Goal: Information Seeking & Learning: Find contact information

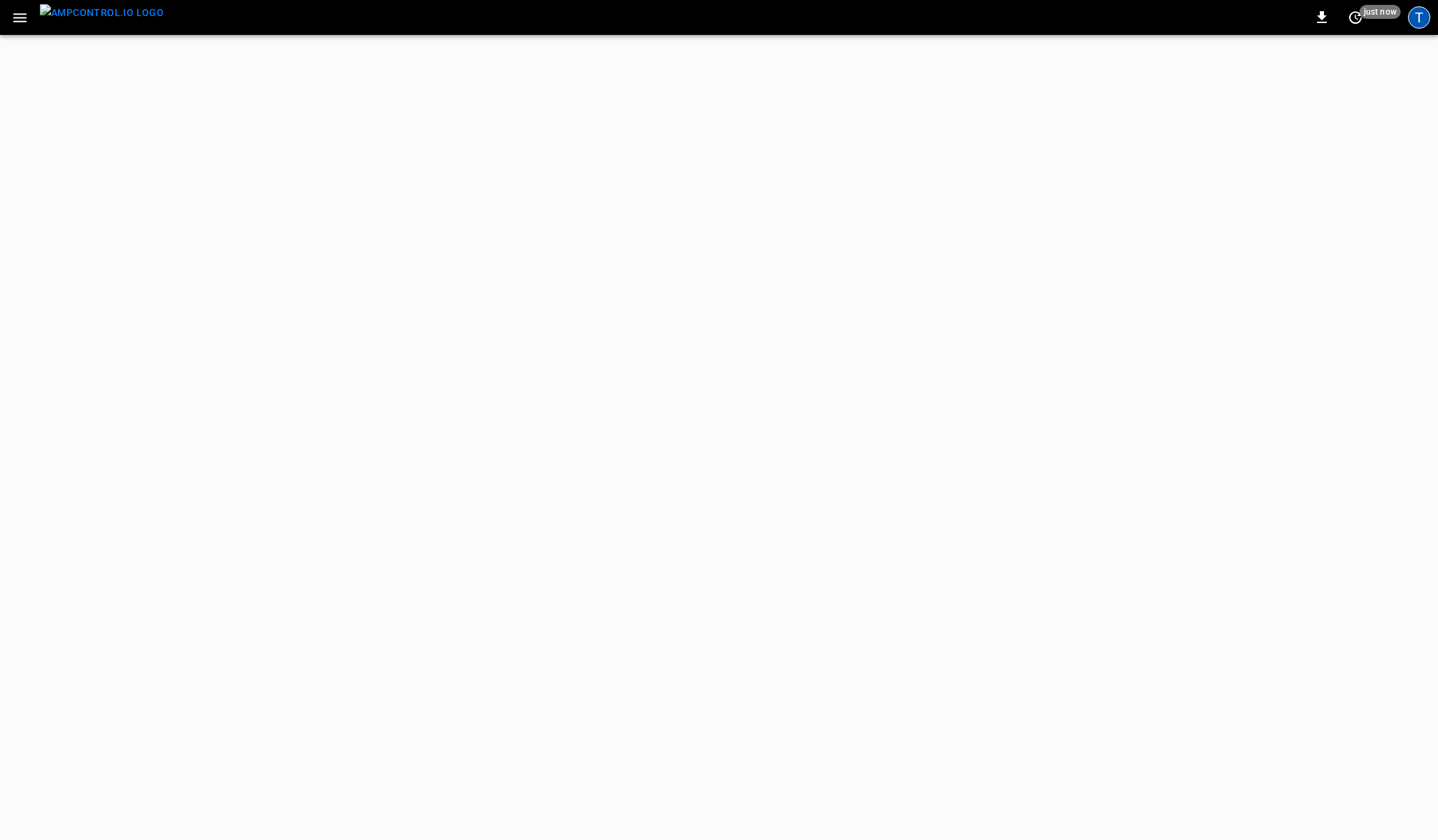
click at [1416, 22] on div "T" at bounding box center [1418, 17] width 22 height 22
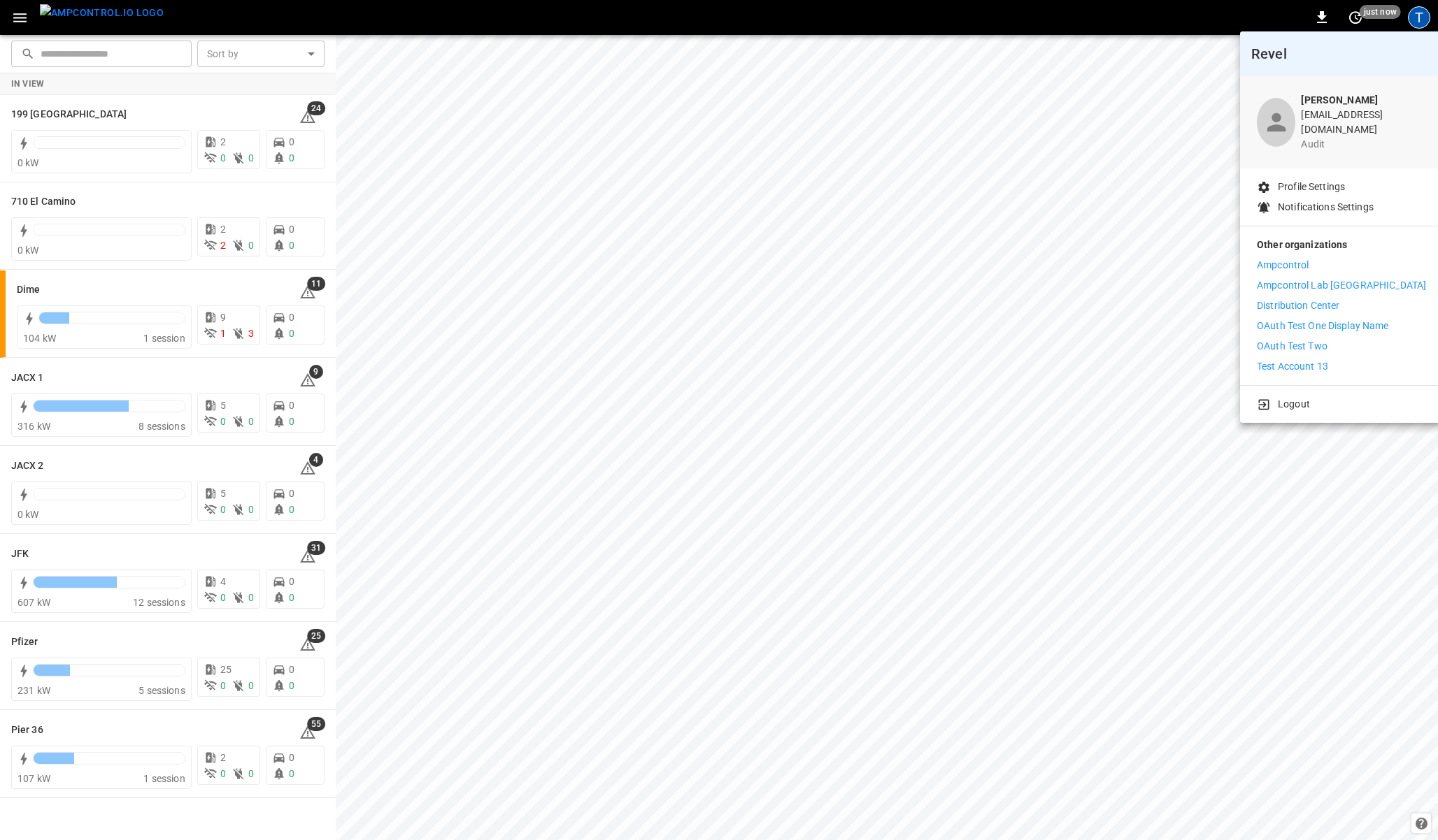
click at [1270, 225] on hr at bounding box center [1341, 225] width 202 height 1
click at [1295, 370] on div "Other organizations Ampcontrol Ampcontrol Lab [GEOGRAPHIC_DATA] Distribution Ce…" at bounding box center [1341, 305] width 202 height 159
click at [19, 17] on div at bounding box center [719, 420] width 1438 height 840
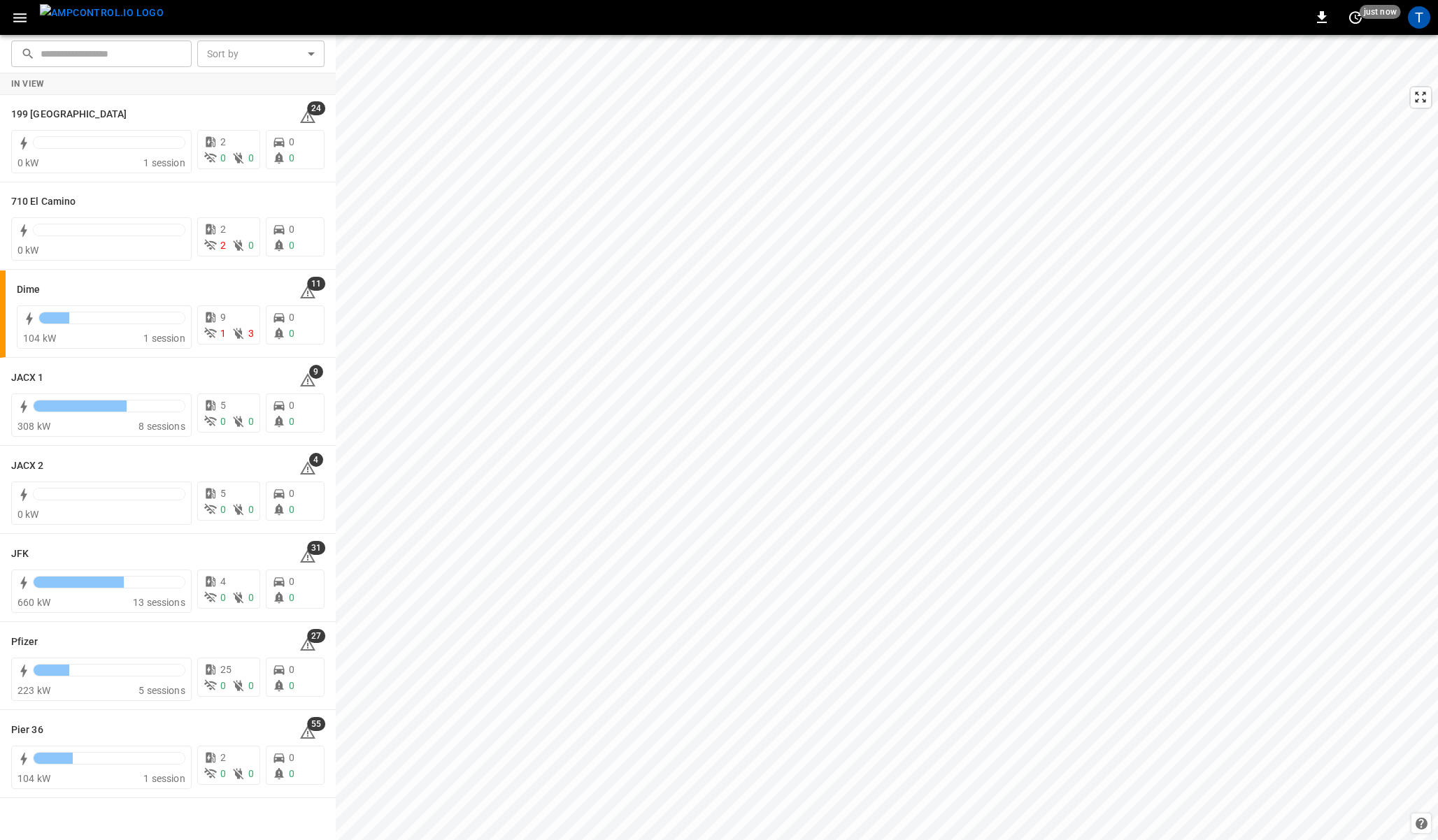
click at [19, 17] on icon "button" at bounding box center [20, 17] width 13 height 9
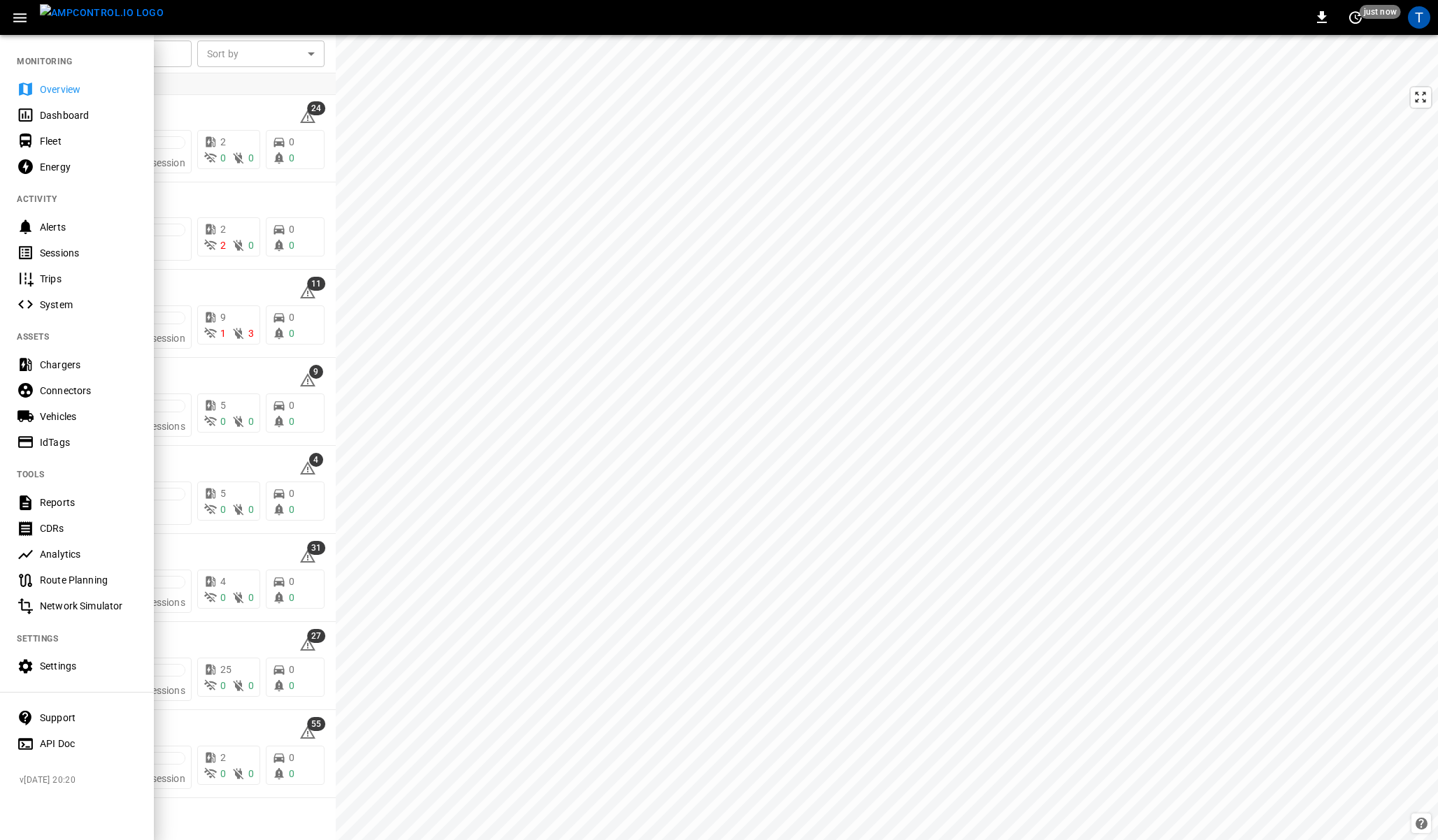
click at [54, 720] on div "Support" at bounding box center [88, 717] width 97 height 14
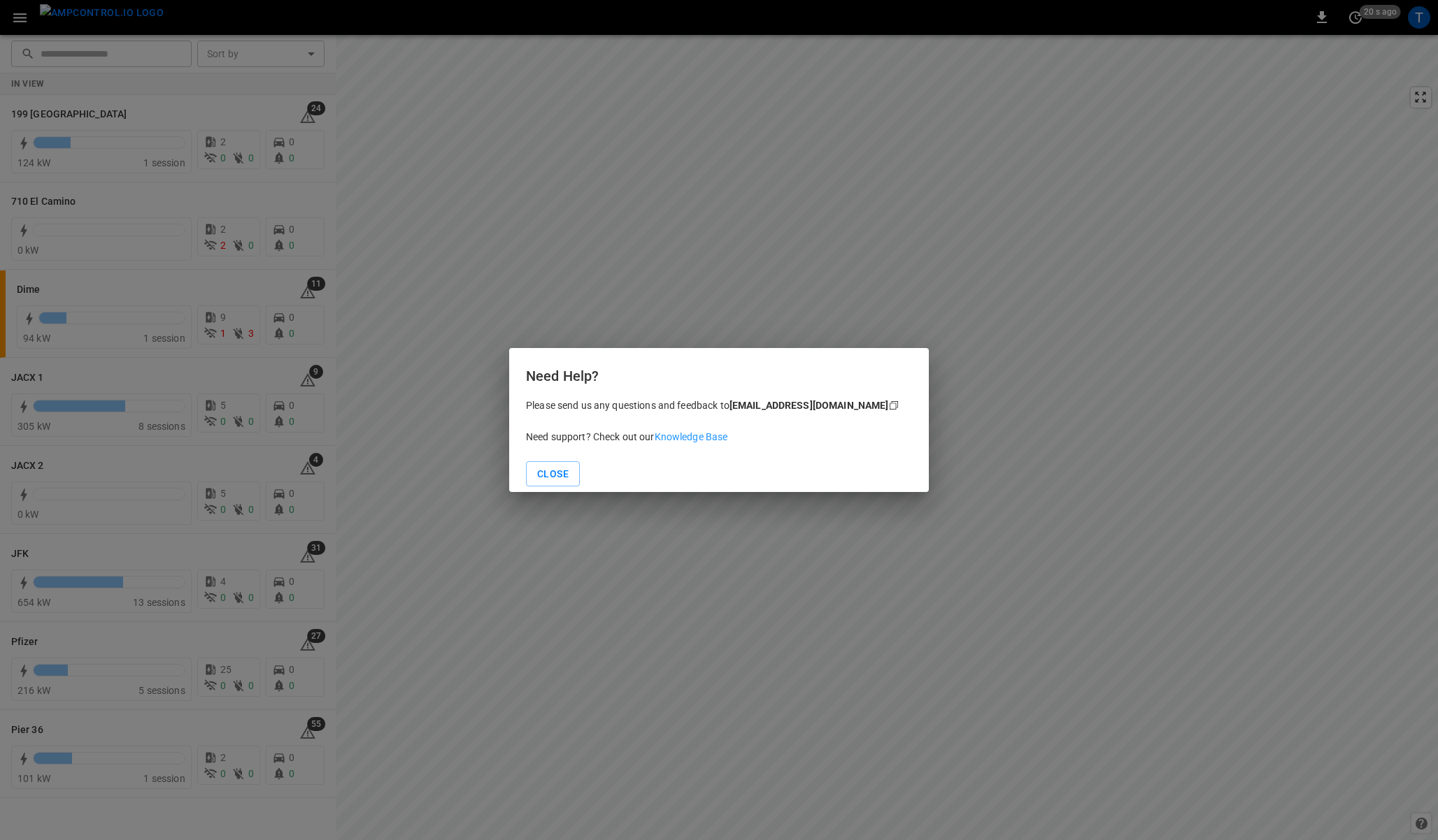
click at [661, 404] on p "Please send us any questions and feedback to [EMAIL_ADDRESS][DOMAIN_NAME] Copy" at bounding box center [719, 406] width 386 height 15
click at [548, 471] on button "Close" at bounding box center [552, 474] width 54 height 26
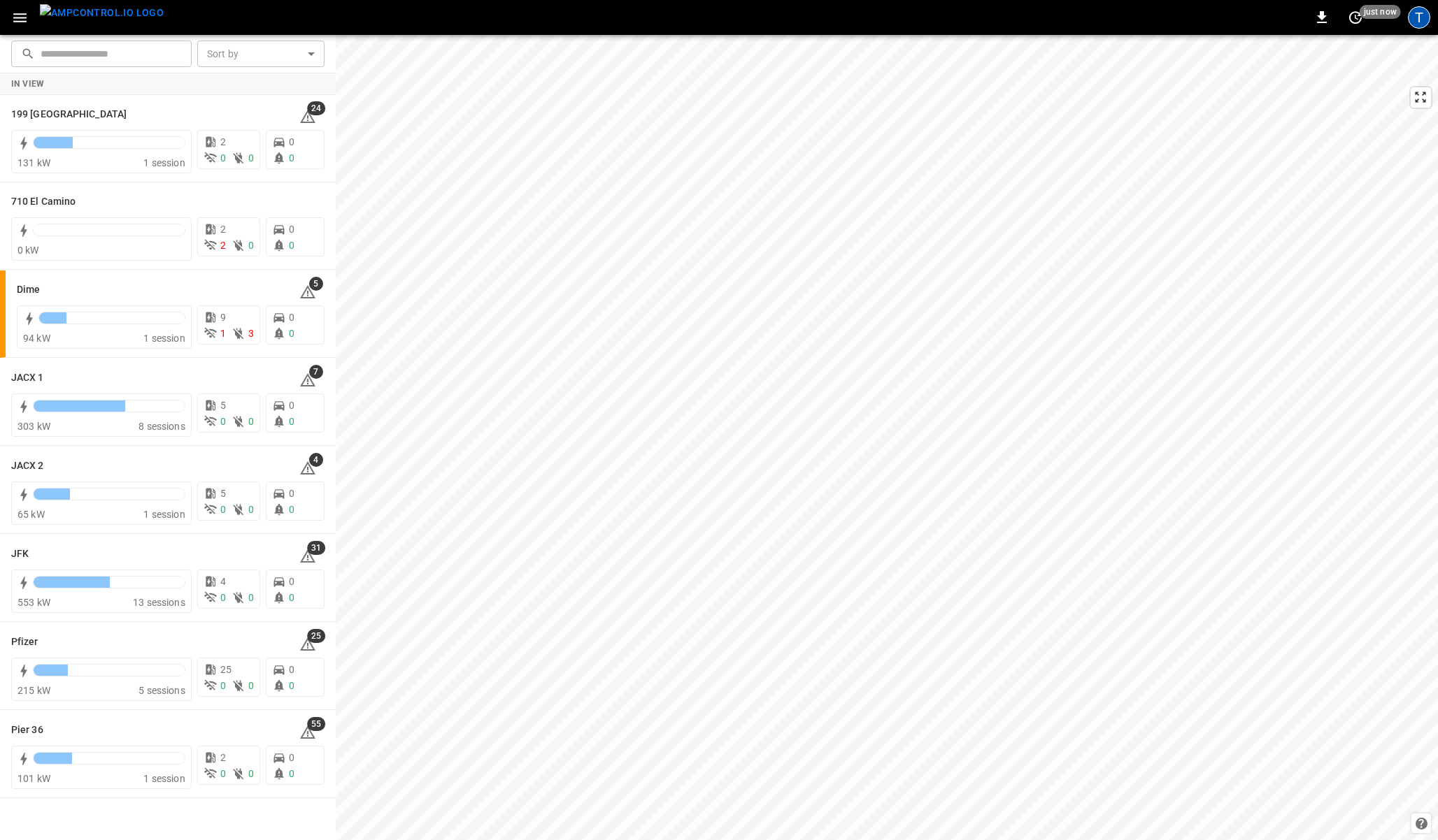
click at [1424, 19] on div "T" at bounding box center [1418, 17] width 22 height 22
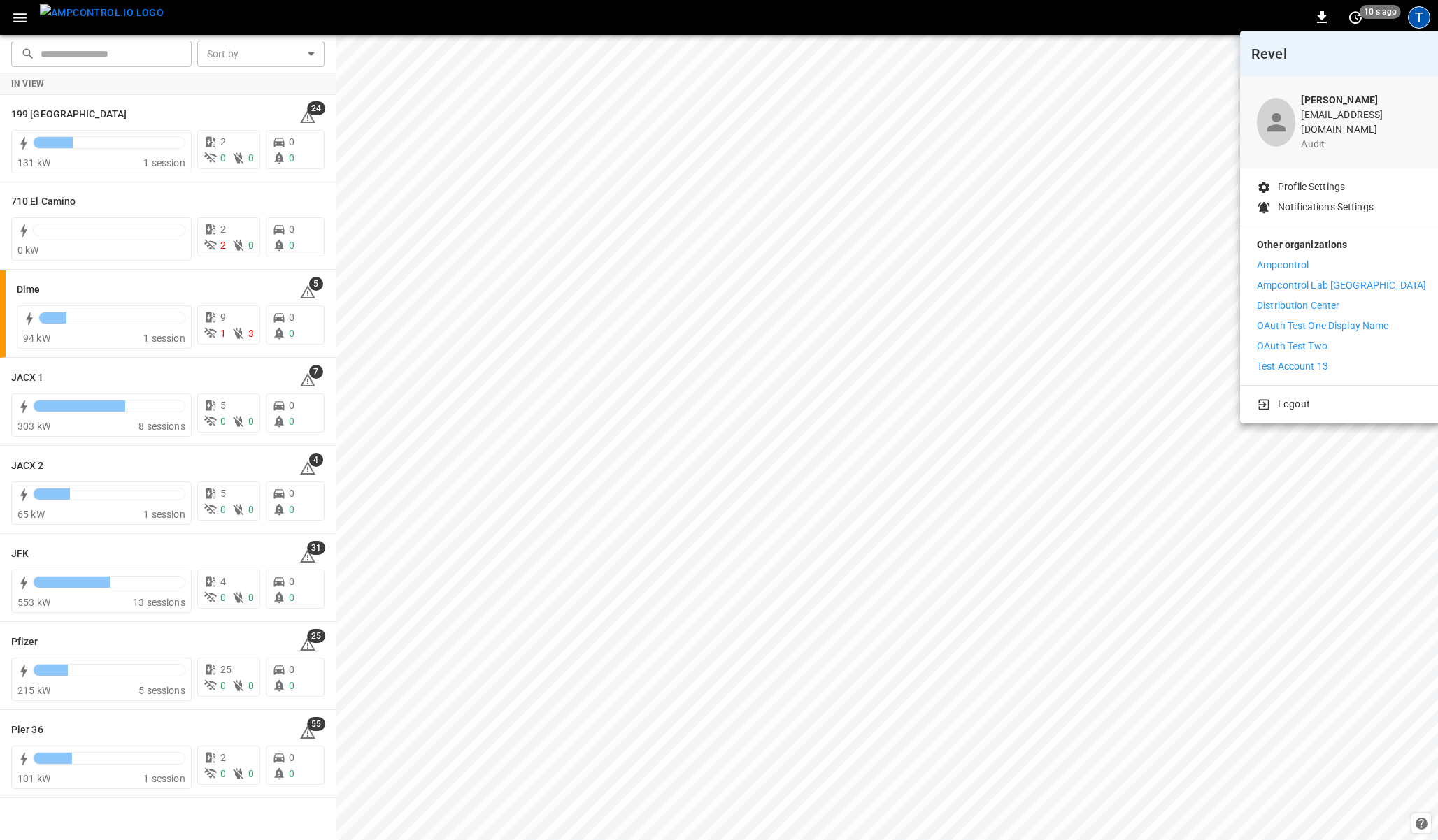
click at [8, 7] on div at bounding box center [719, 420] width 1438 height 840
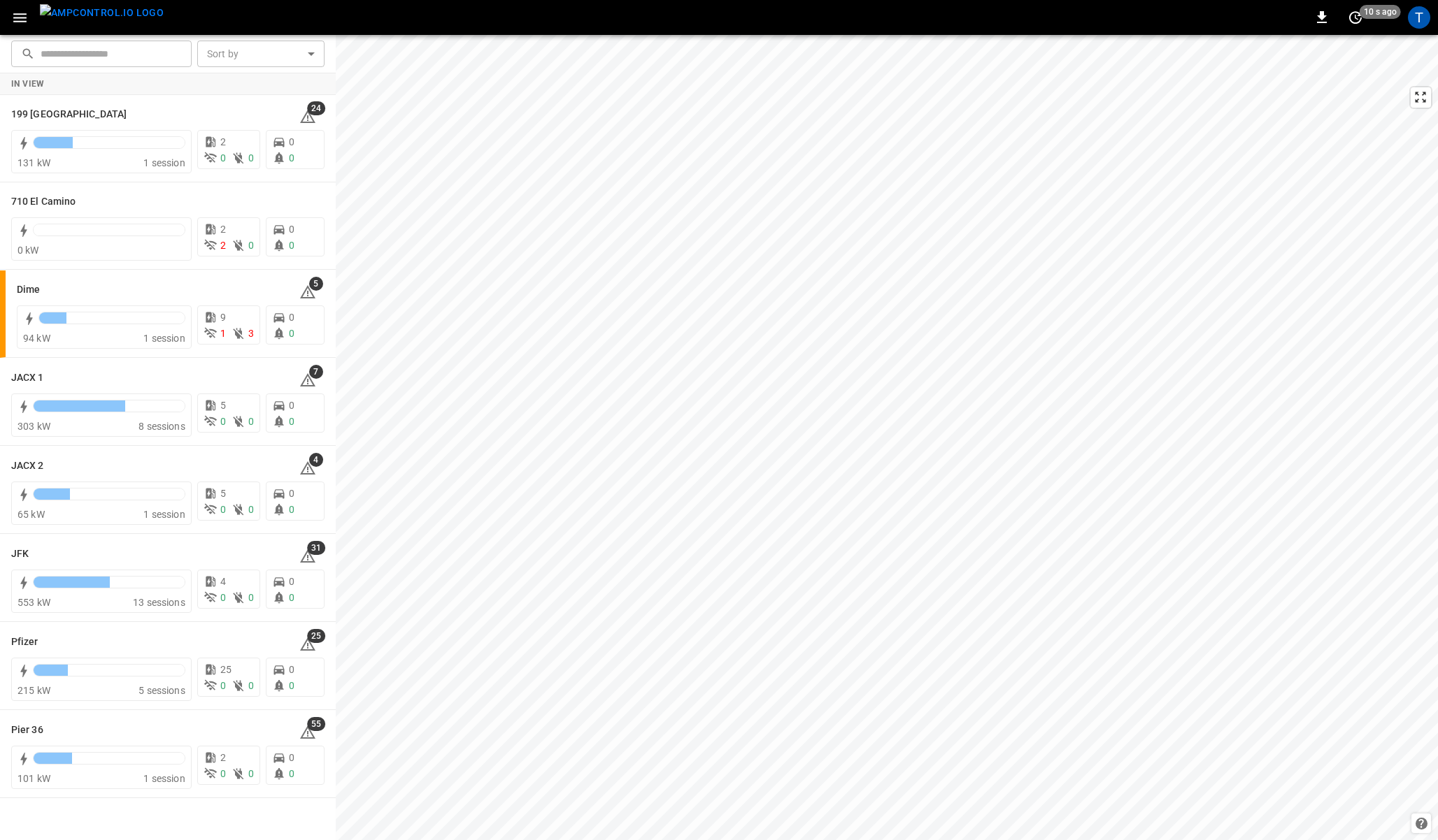
click at [15, 16] on div "Revel Thaigo Pereira [EMAIL_ADDRESS][DOMAIN_NAME] audit Profile Settings Notifi…" at bounding box center [719, 421] width 1438 height 838
click at [15, 16] on icon "button" at bounding box center [20, 17] width 17 height 17
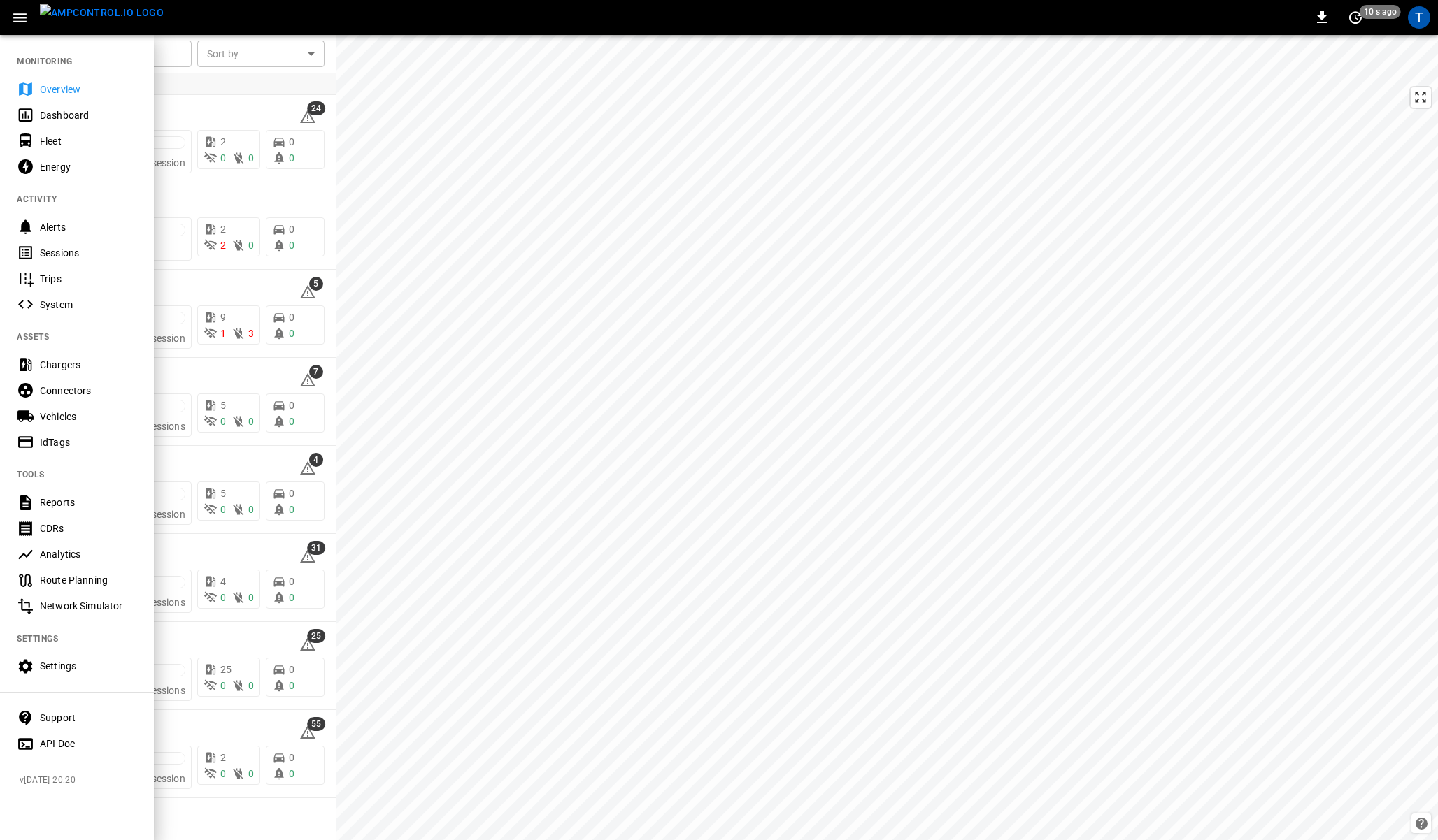
click at [54, 714] on div "Support" at bounding box center [88, 717] width 97 height 14
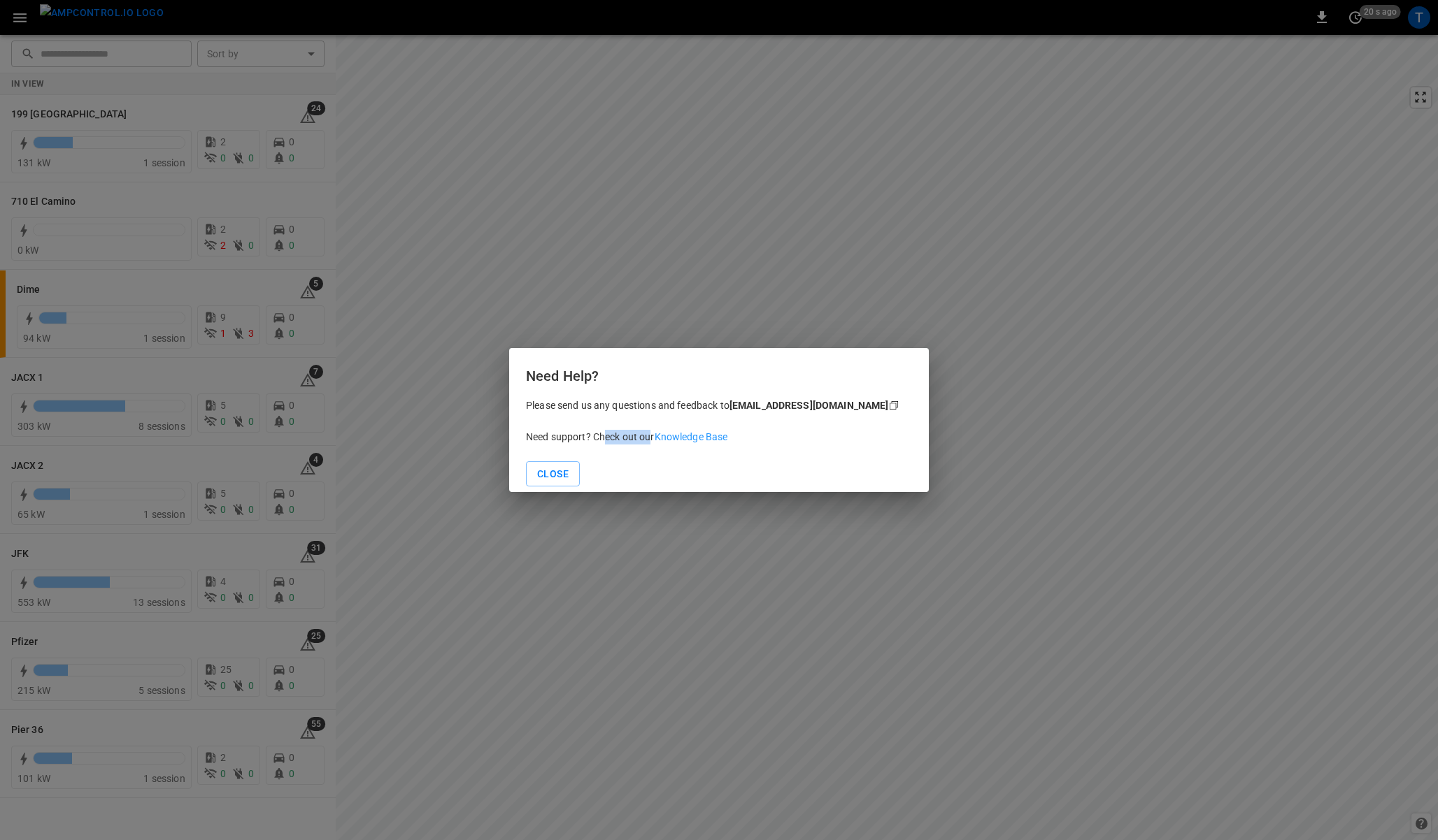
drag, startPoint x: 606, startPoint y: 439, endPoint x: 649, endPoint y: 439, distance: 43.0
click at [649, 439] on p "Need support? Check out our Knowledge Base" at bounding box center [719, 437] width 386 height 15
click at [618, 435] on p "Need support? Check out our Knowledge Base" at bounding box center [719, 437] width 386 height 15
drag, startPoint x: 723, startPoint y: 406, endPoint x: 730, endPoint y: 407, distance: 7.1
click at [730, 407] on p "Please send us any questions and feedback to [EMAIL_ADDRESS][DOMAIN_NAME] Copy" at bounding box center [719, 406] width 386 height 15
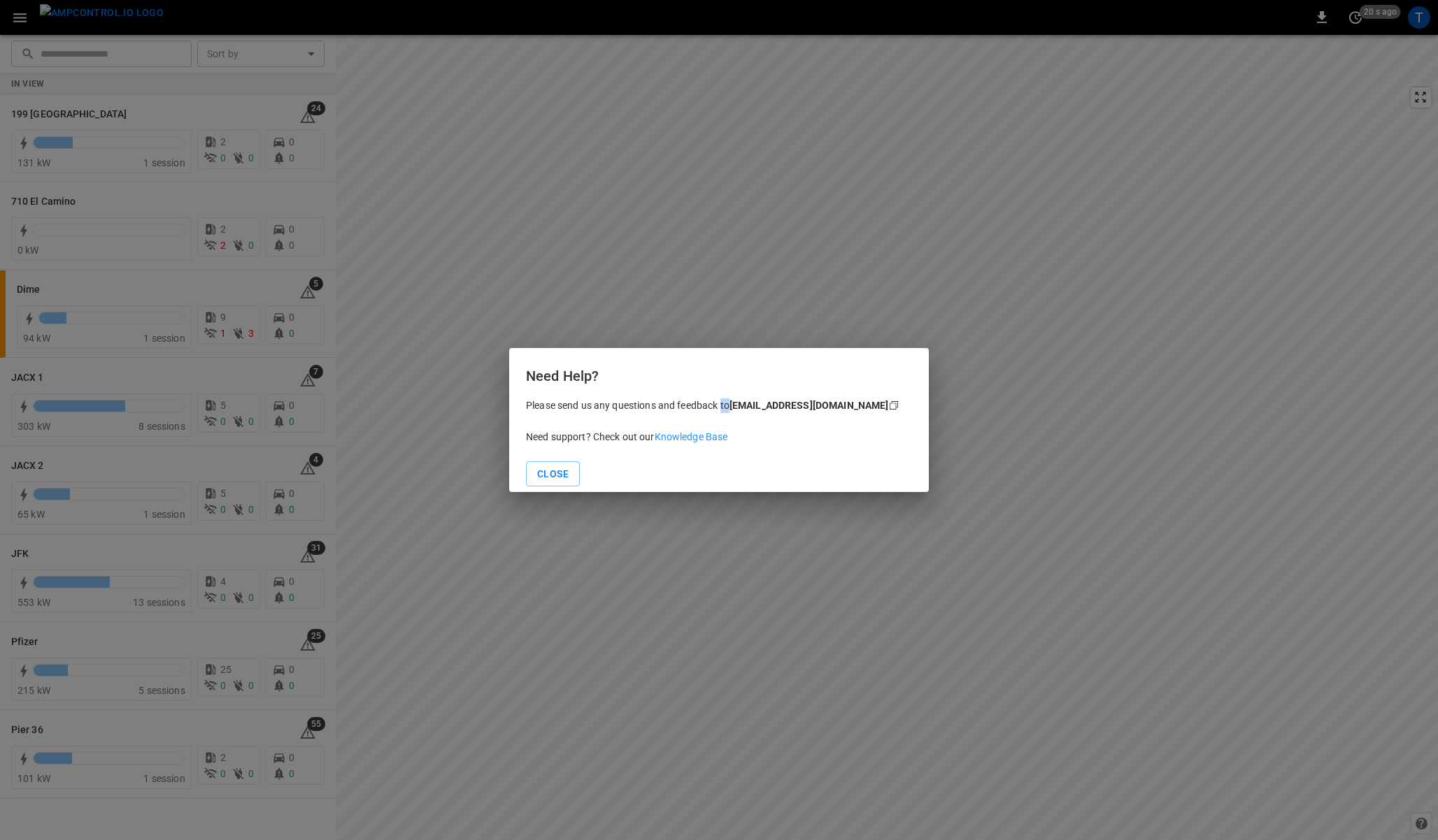
click at [754, 406] on div "[EMAIL_ADDRESS][DOMAIN_NAME]" at bounding box center [809, 406] width 160 height 15
drag, startPoint x: 720, startPoint y: 406, endPoint x: 741, endPoint y: 406, distance: 21.0
click at [741, 406] on p "Please send us any questions and feedback to [EMAIL_ADDRESS][DOMAIN_NAME] Copy" at bounding box center [719, 406] width 386 height 15
click at [765, 406] on div "[EMAIL_ADDRESS][DOMAIN_NAME]" at bounding box center [809, 406] width 160 height 15
click at [664, 386] on h6 "Need Help?" at bounding box center [719, 375] width 386 height 22
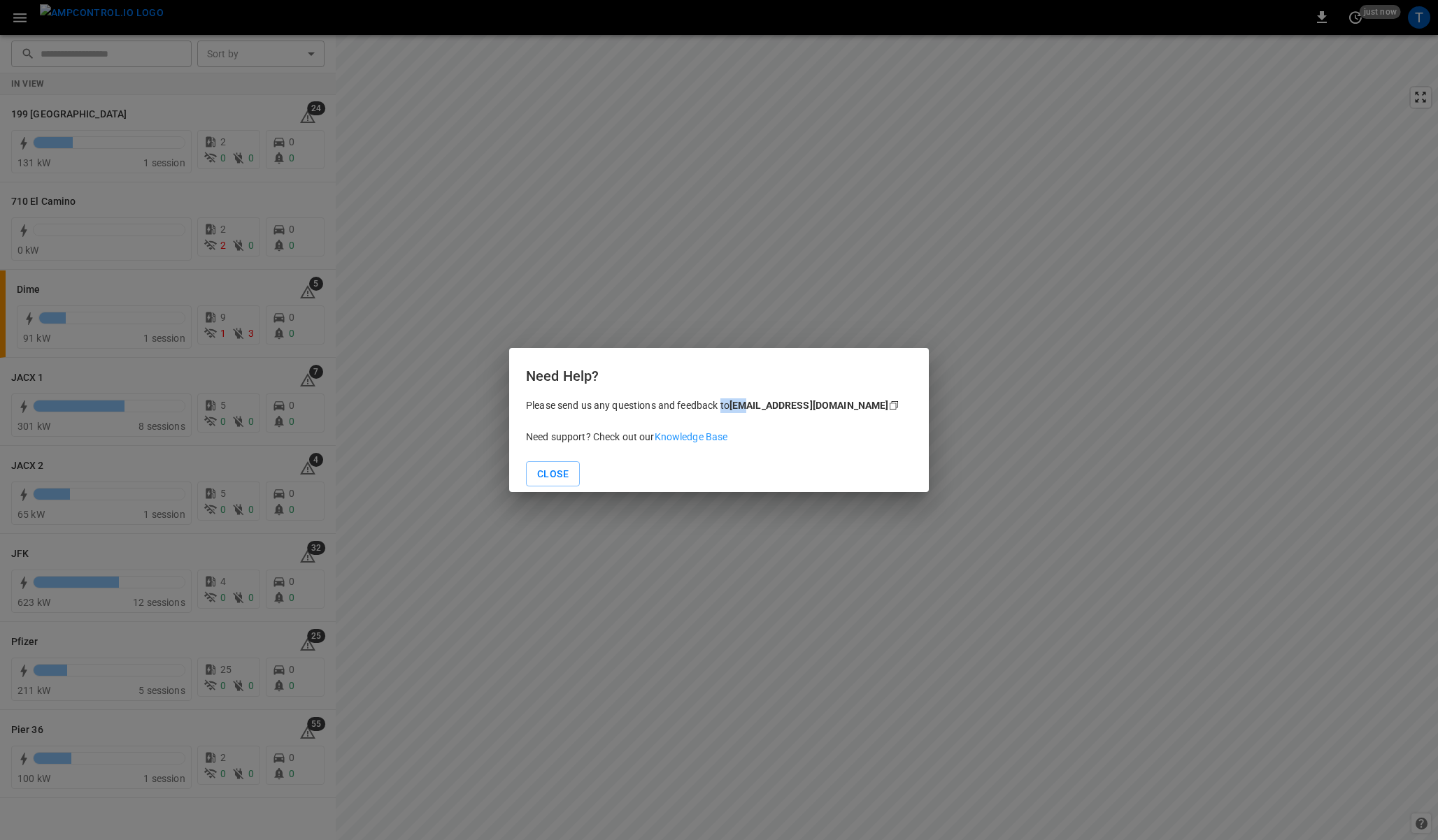
drag, startPoint x: 721, startPoint y: 402, endPoint x: 745, endPoint y: 405, distance: 24.2
click at [745, 405] on p "Please send us any questions and feedback to [EMAIL_ADDRESS][DOMAIN_NAME] Copy" at bounding box center [719, 406] width 386 height 15
click at [753, 406] on div "[EMAIL_ADDRESS][DOMAIN_NAME]" at bounding box center [809, 406] width 160 height 15
click at [542, 477] on button "Close" at bounding box center [552, 474] width 54 height 26
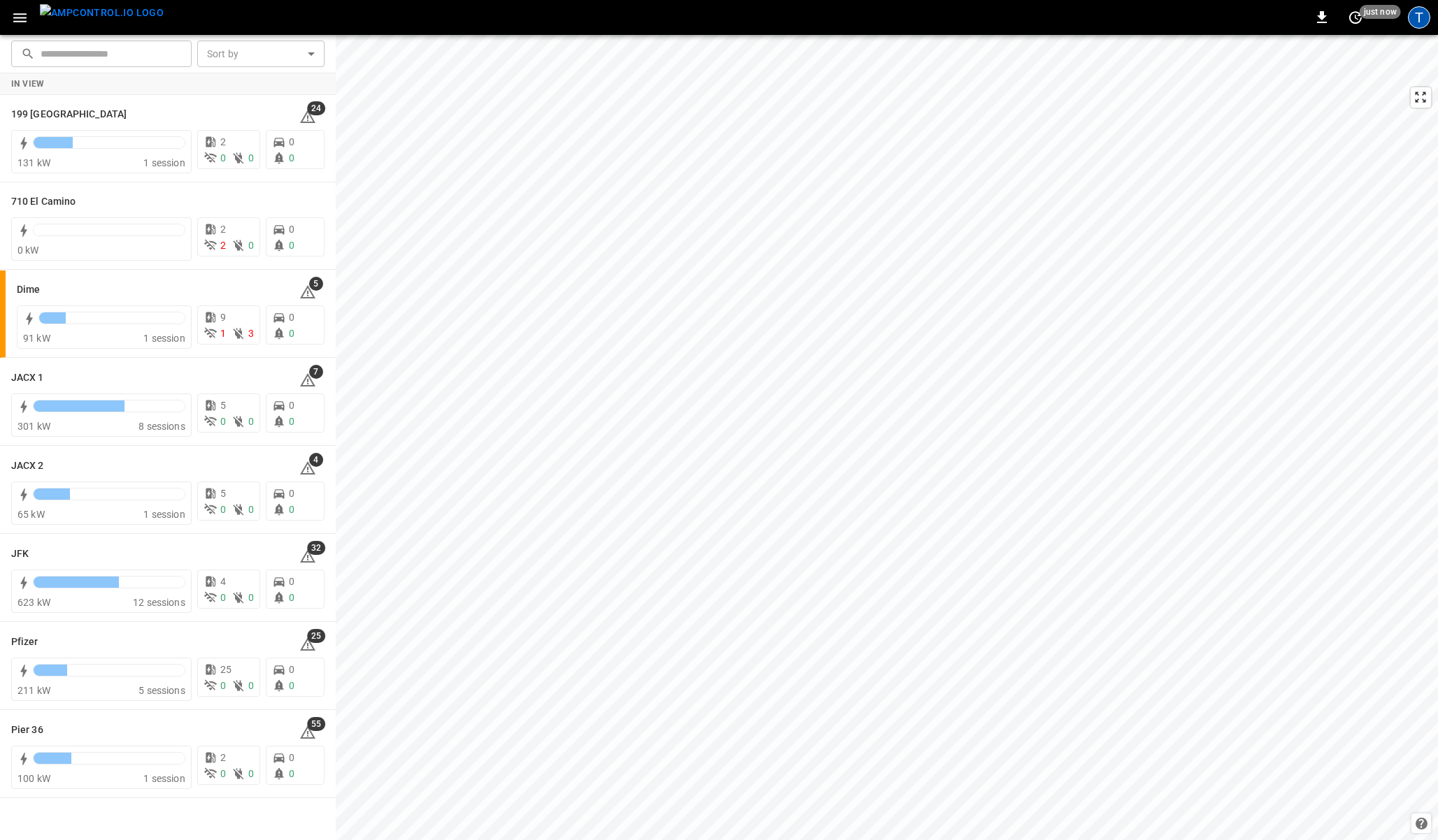
click at [1419, 14] on div "T" at bounding box center [1418, 17] width 22 height 22
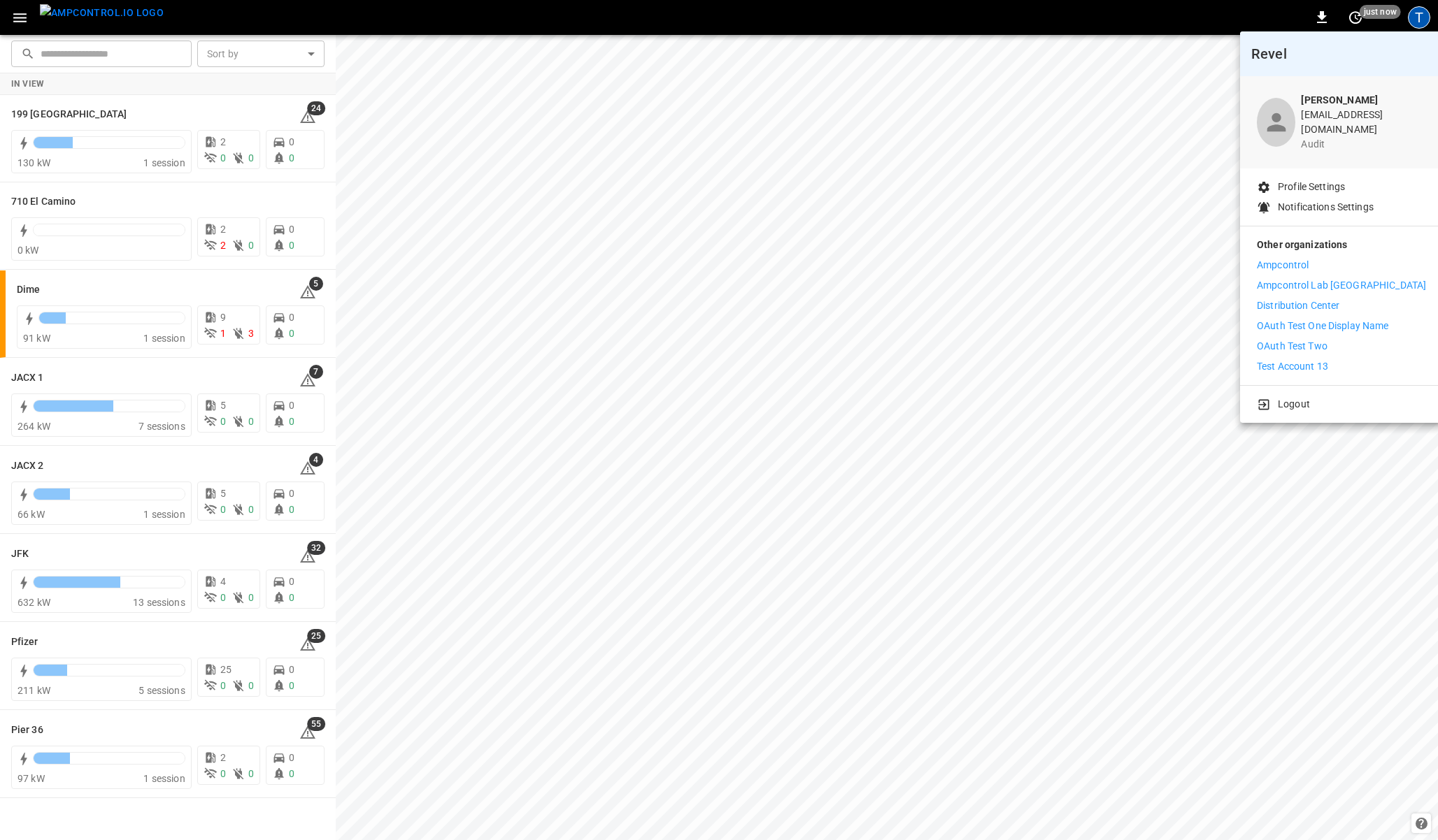
click at [23, 19] on div at bounding box center [719, 420] width 1438 height 840
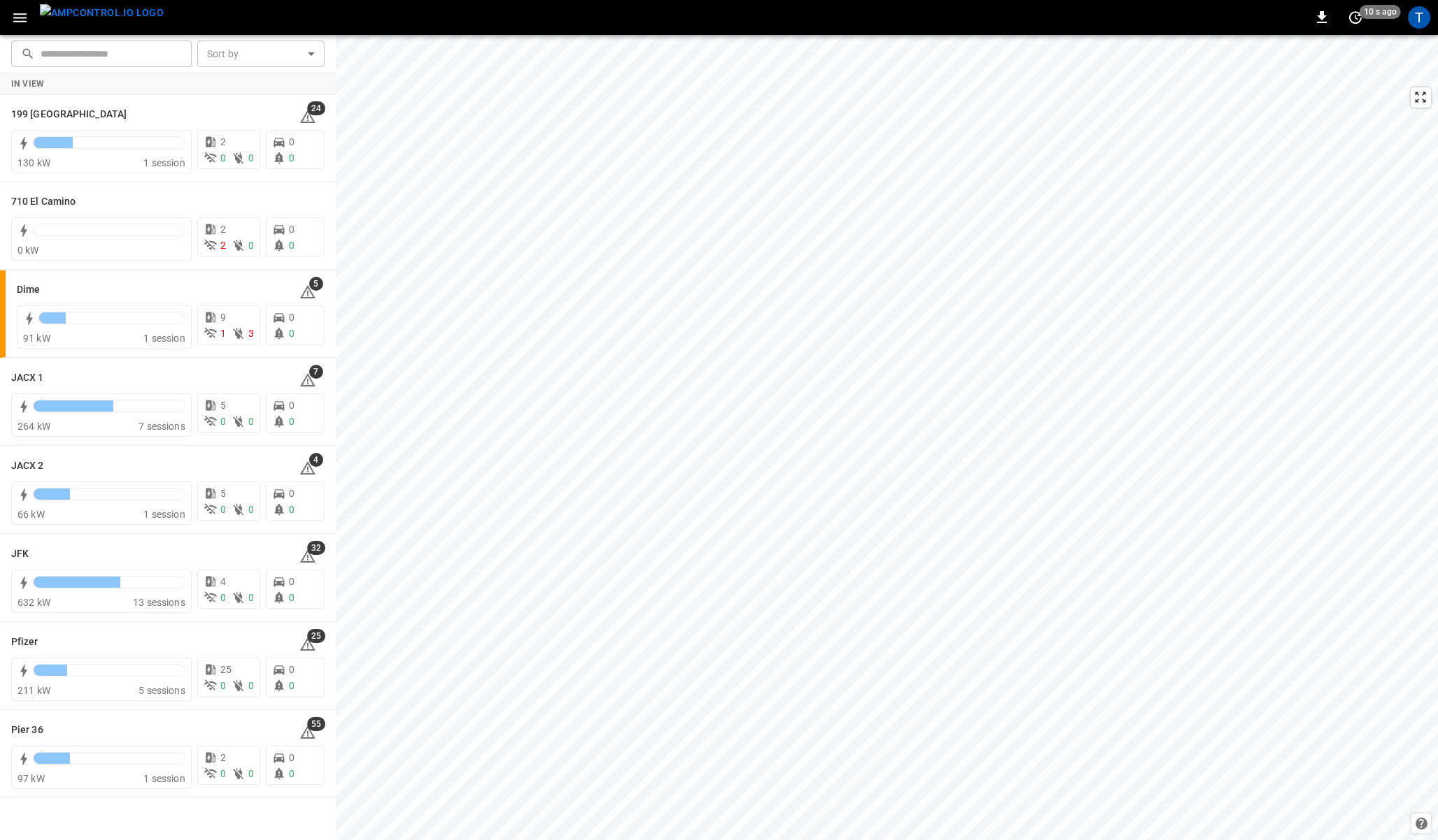
click at [23, 19] on icon "button" at bounding box center [20, 17] width 17 height 17
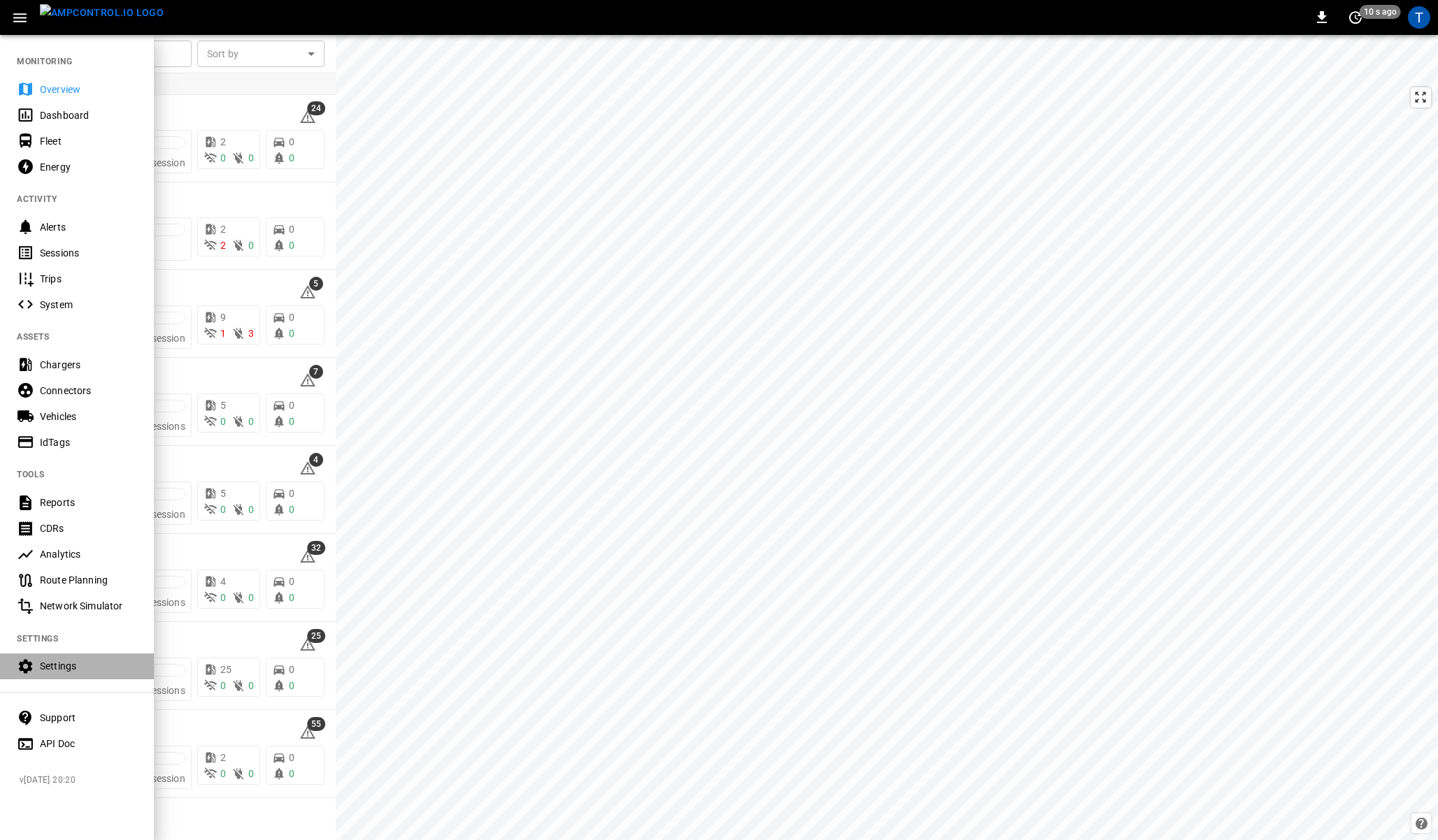
click at [57, 666] on div "Settings" at bounding box center [88, 666] width 97 height 14
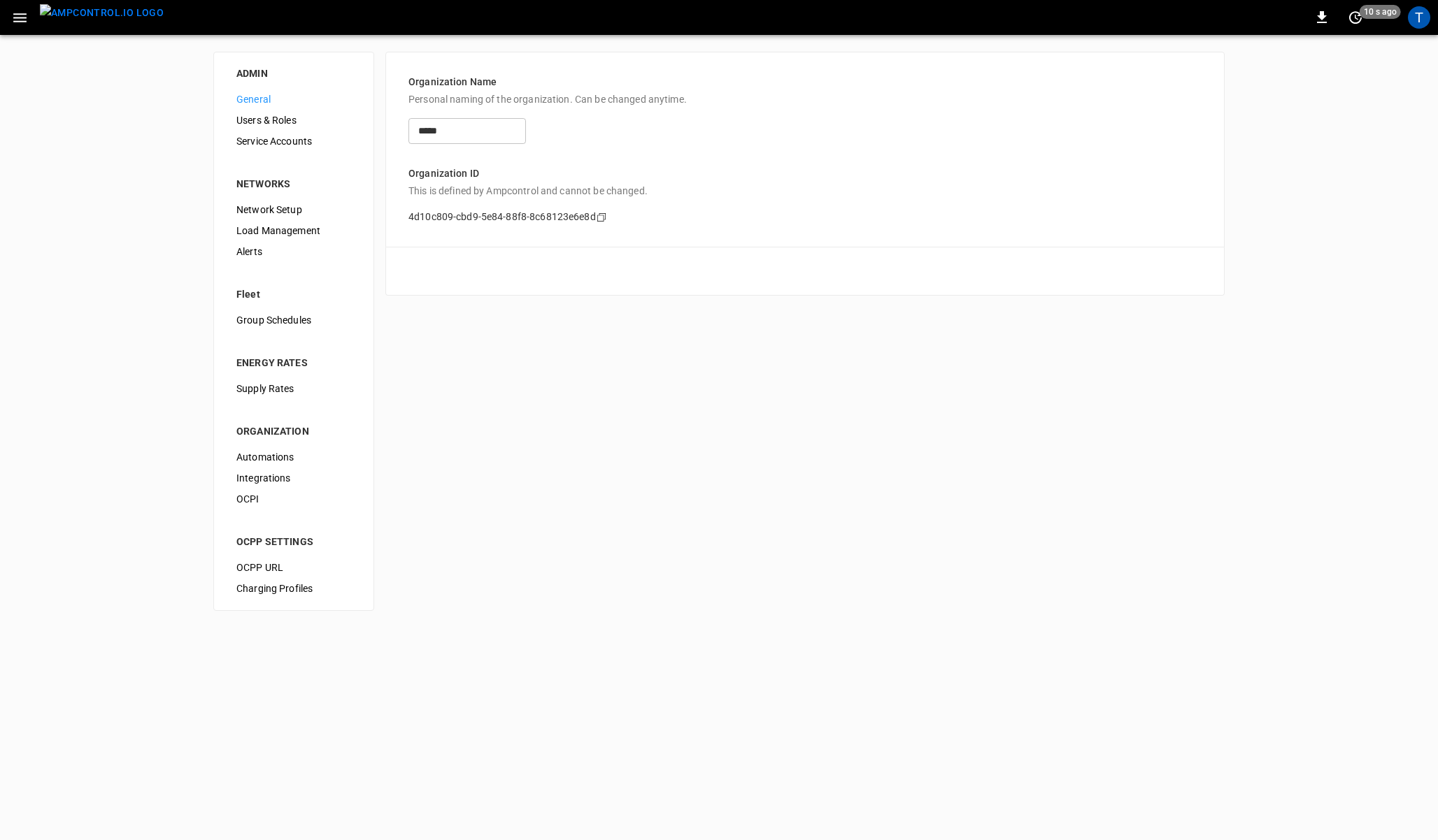
click at [24, 0] on div "0 10 s ago T" at bounding box center [719, 17] width 1438 height 35
click at [24, 13] on icon "button" at bounding box center [20, 17] width 13 height 9
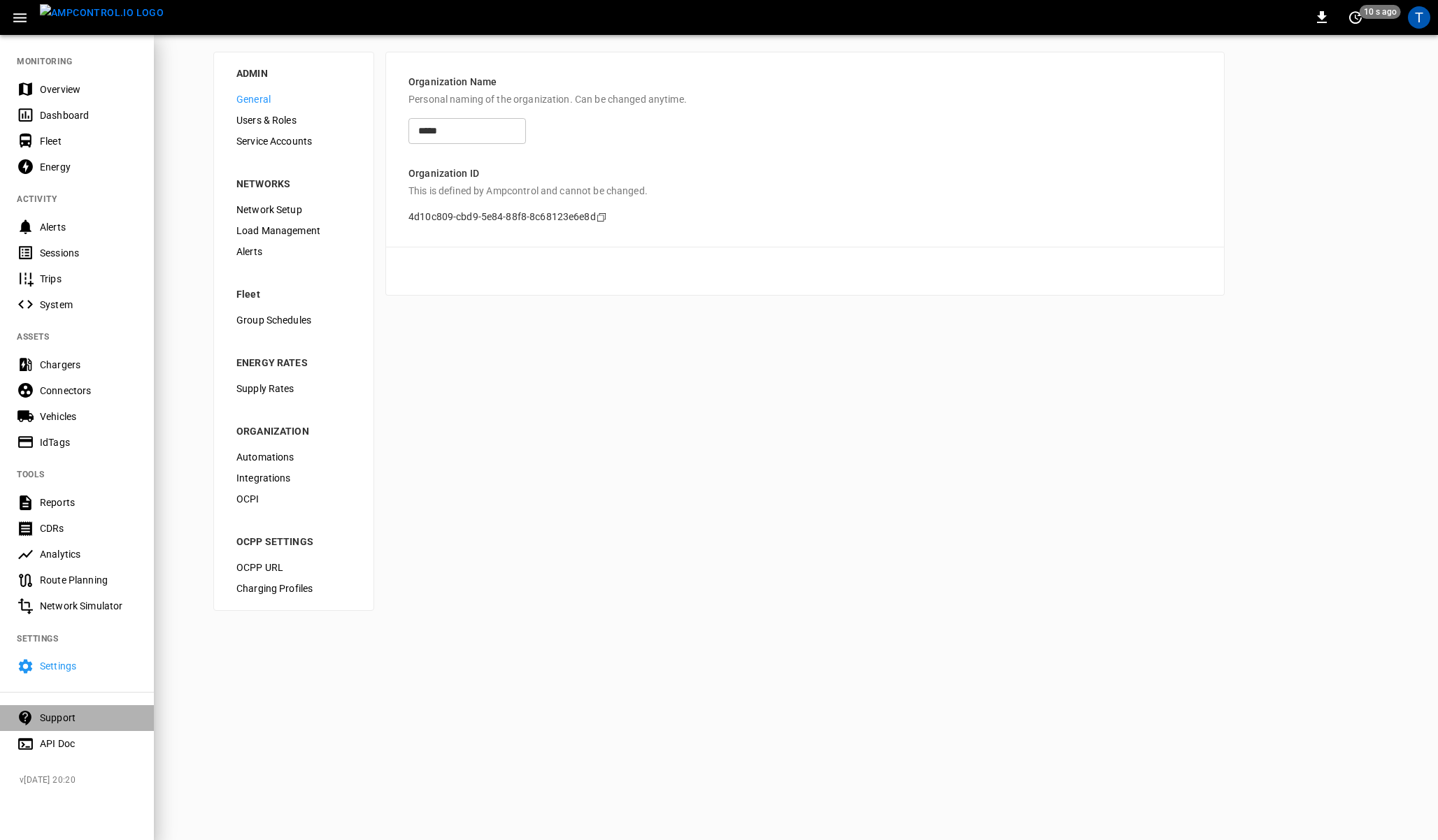
click at [49, 711] on div "Support" at bounding box center [88, 717] width 97 height 14
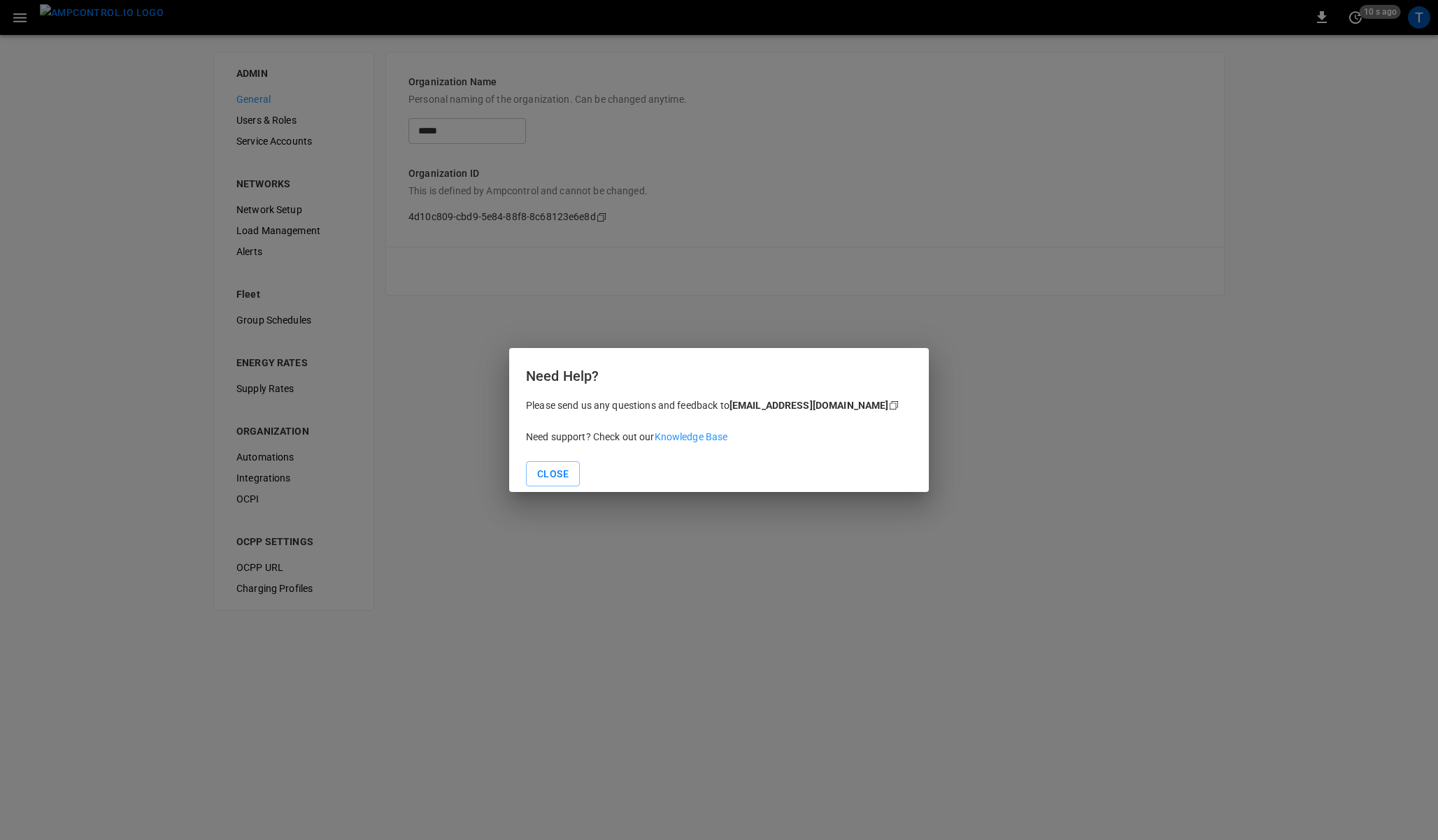
click at [21, 21] on div "Need Help? Please send us any questions and feedback to [EMAIL_ADDRESS][DOMAIN_…" at bounding box center [719, 420] width 1438 height 840
click at [558, 470] on button "Close" at bounding box center [552, 474] width 54 height 26
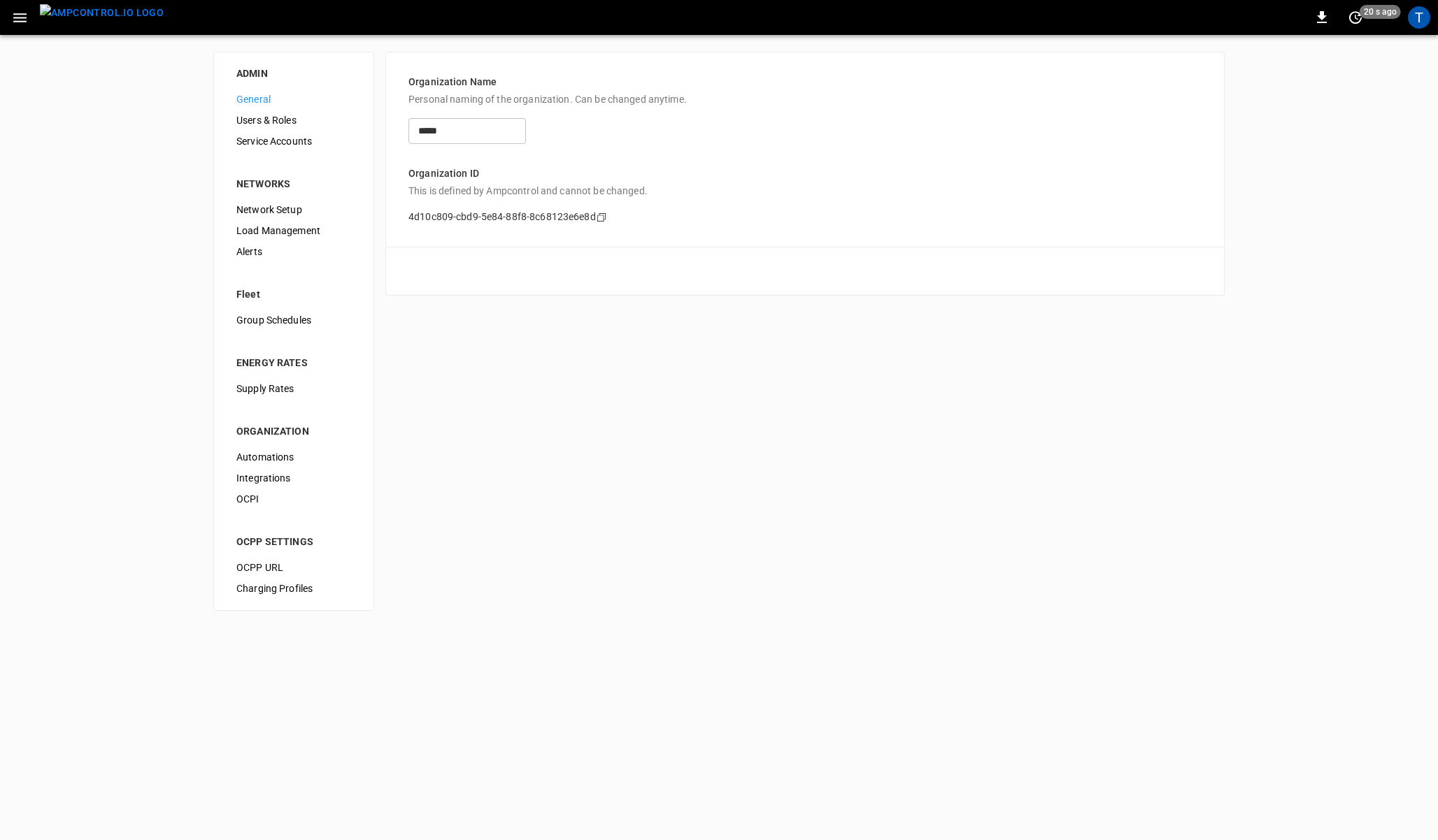
click at [20, 19] on icon "button" at bounding box center [20, 17] width 17 height 17
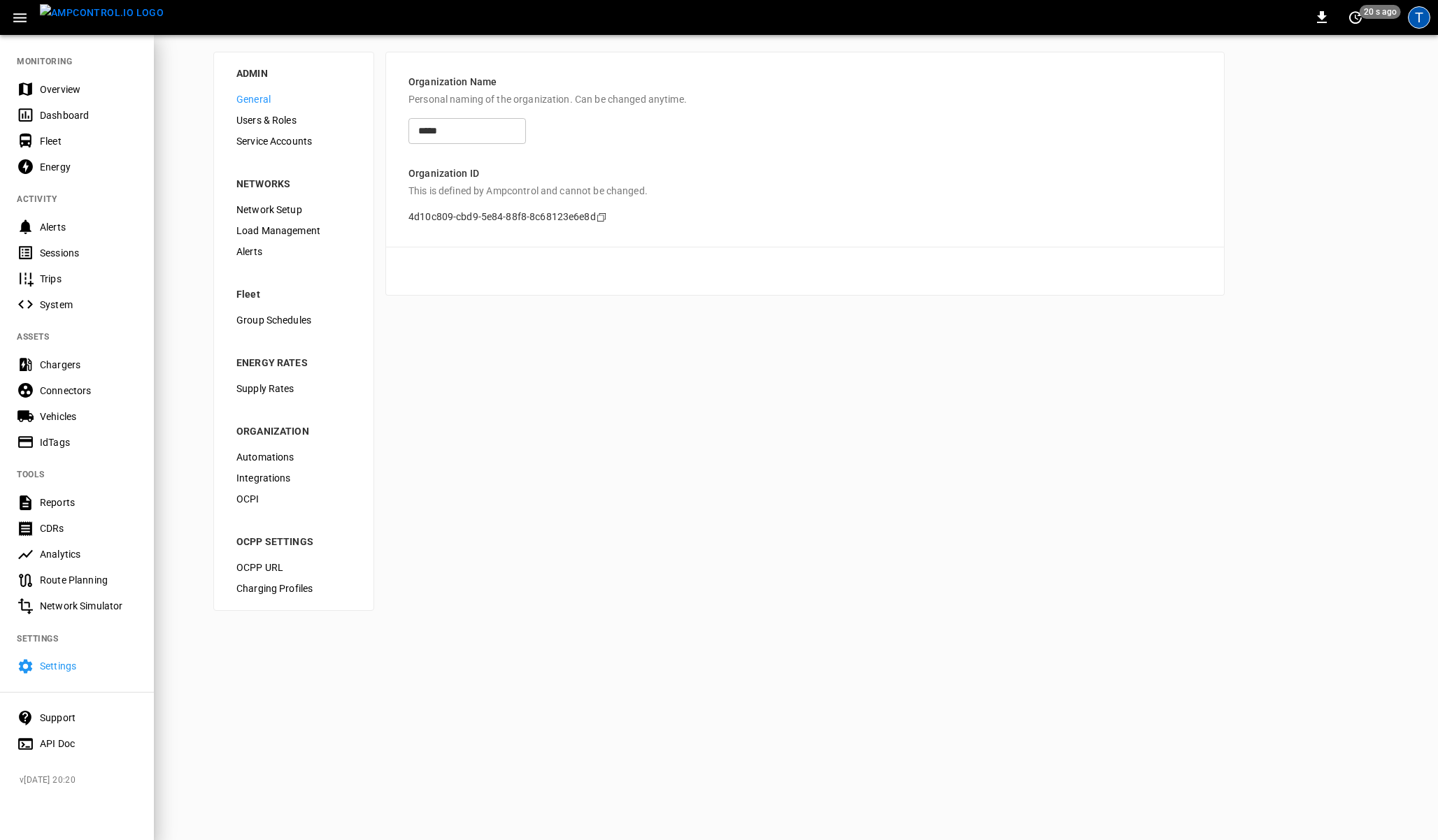
click at [1415, 7] on div "T" at bounding box center [1418, 17] width 22 height 22
